Goal: Find specific page/section: Find specific page/section

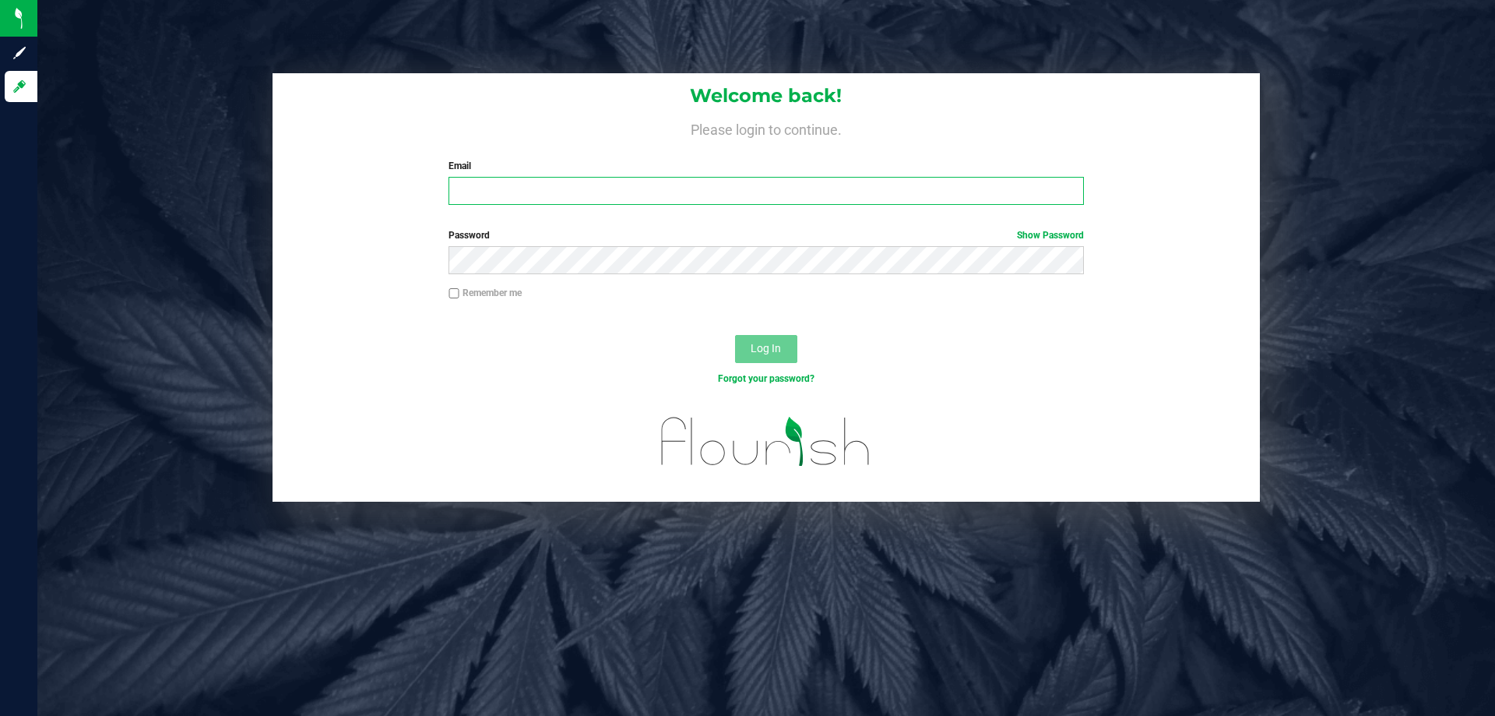
click at [517, 188] on input "Email" at bounding box center [766, 191] width 635 height 28
type input "[EMAIL_ADDRESS][DOMAIN_NAME]"
click at [735, 335] on button "Log In" at bounding box center [766, 349] width 62 height 28
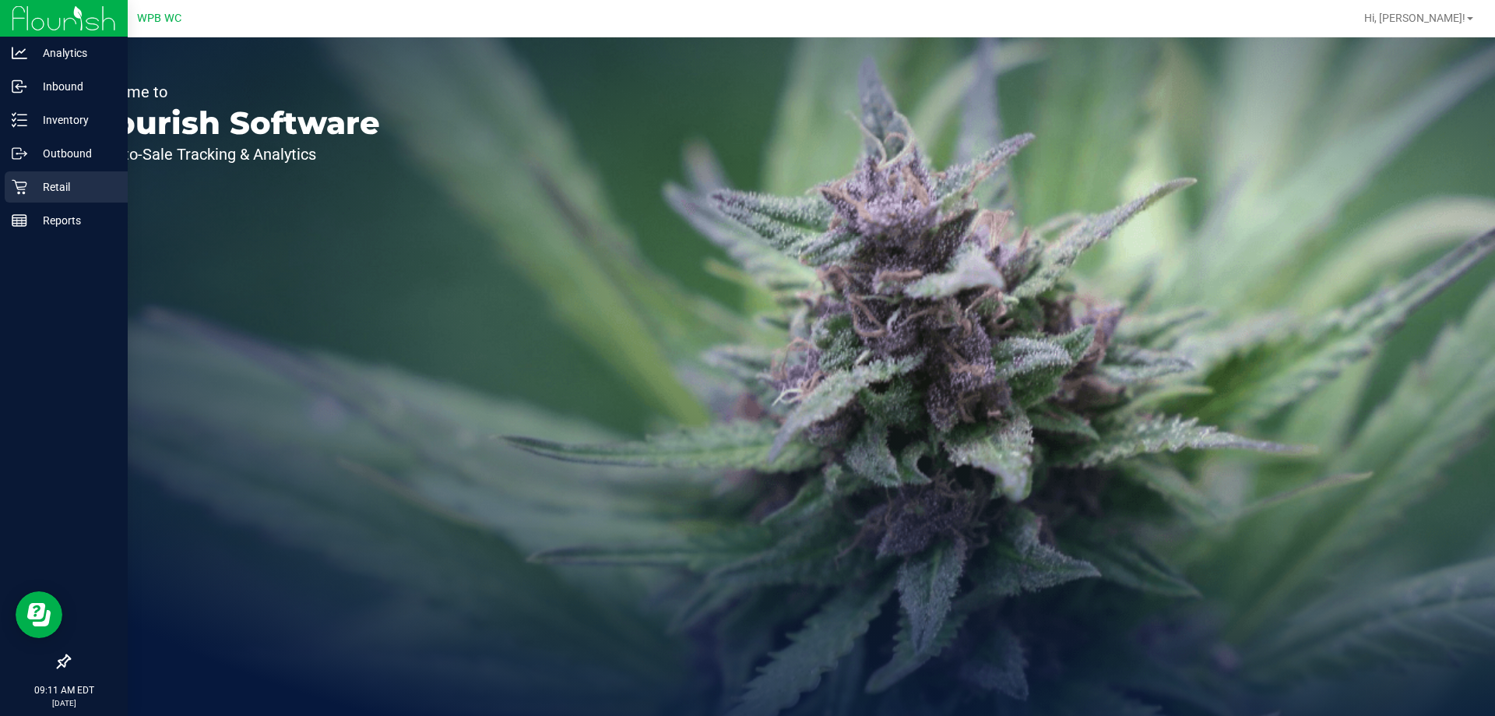
click at [37, 184] on p "Retail" at bounding box center [73, 187] width 93 height 19
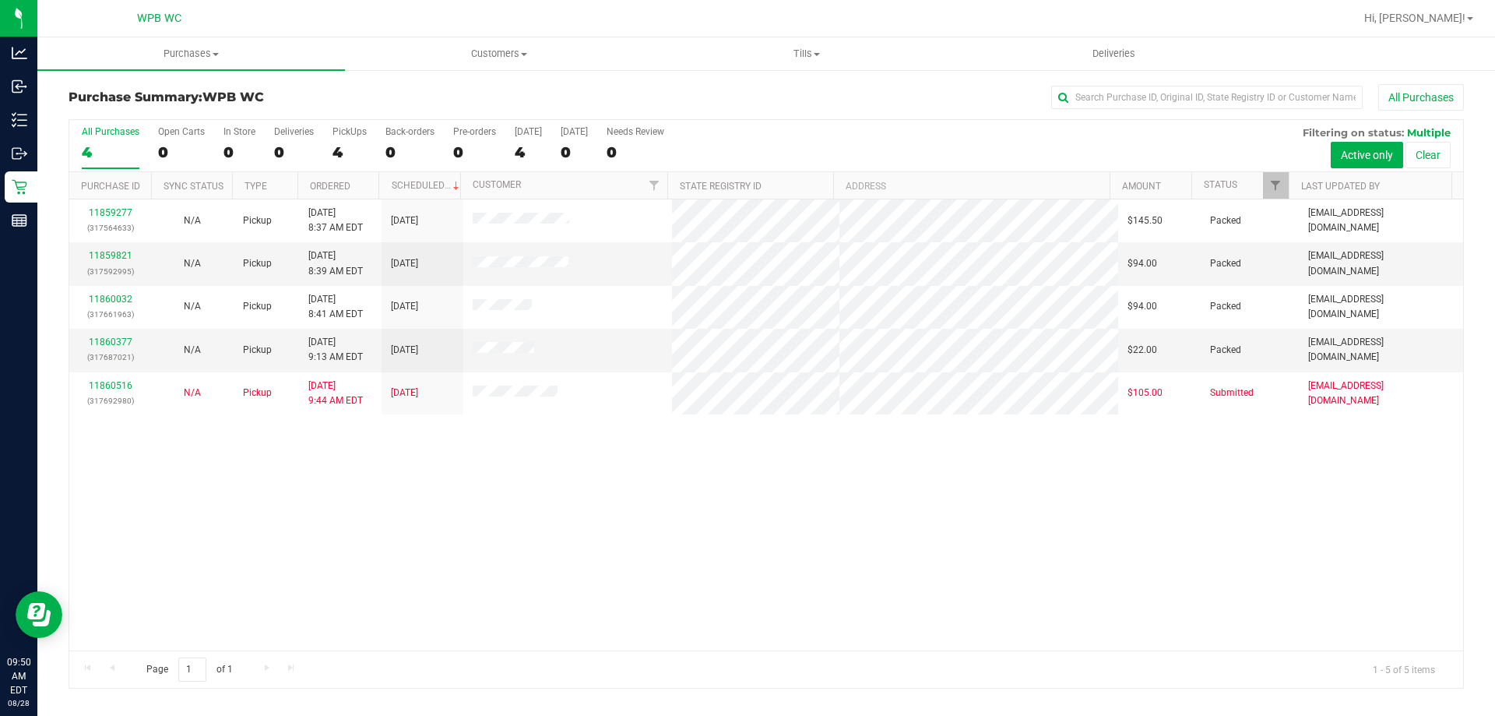
click at [40, 196] on div "Purchase Summary: WPB WC All Purchases All Purchases 4 Open Carts 0 In Store 0 …" at bounding box center [766, 387] width 1458 height 636
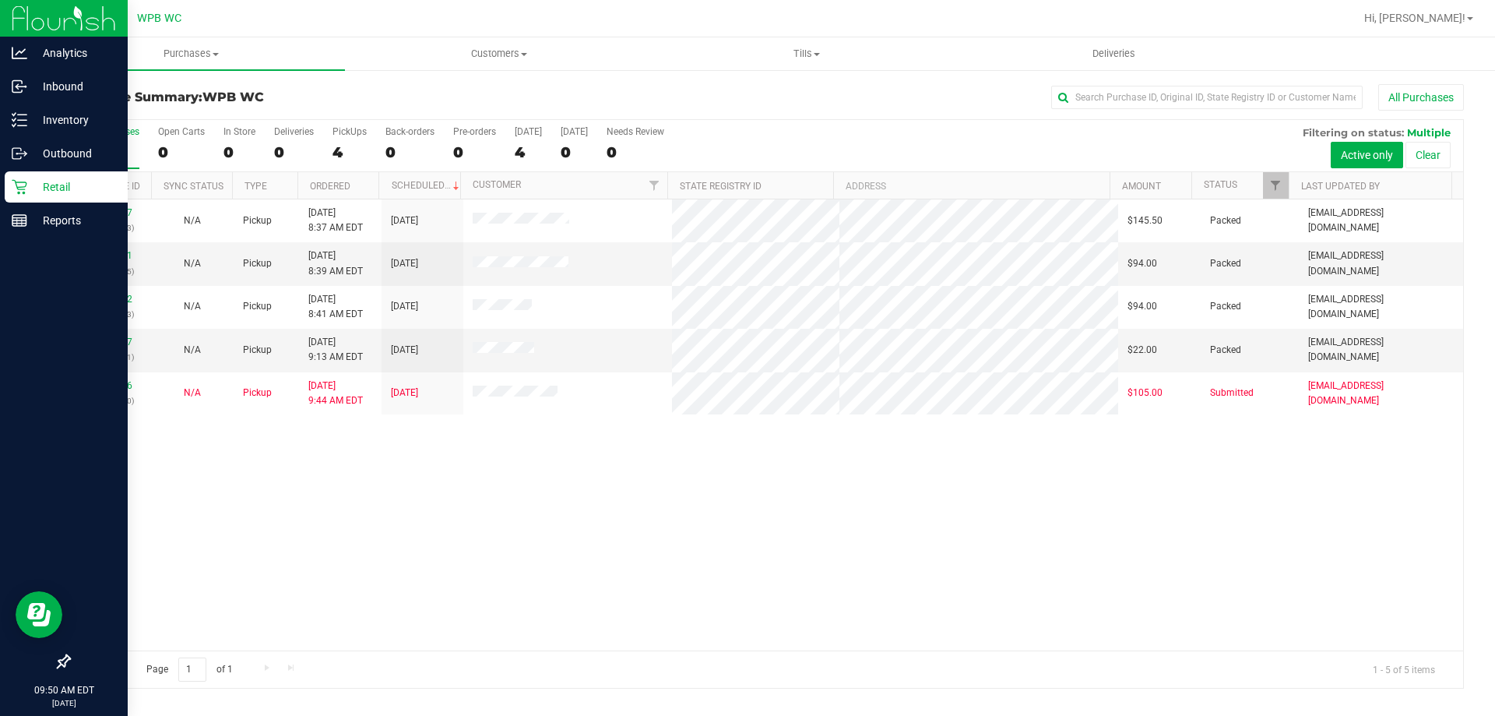
click at [30, 179] on p "Retail" at bounding box center [73, 187] width 93 height 19
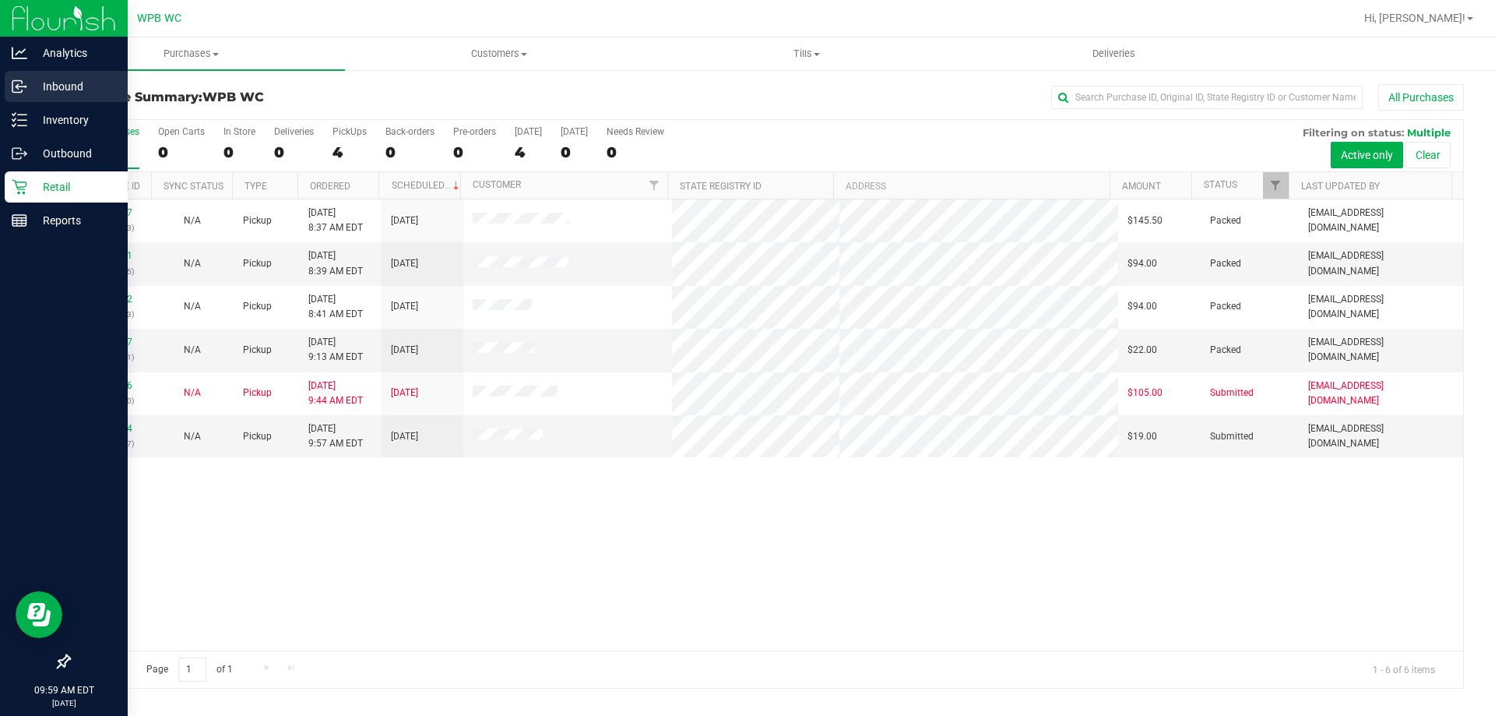
click at [32, 77] on p "Inbound" at bounding box center [73, 86] width 93 height 19
